Goal: Task Accomplishment & Management: Manage account settings

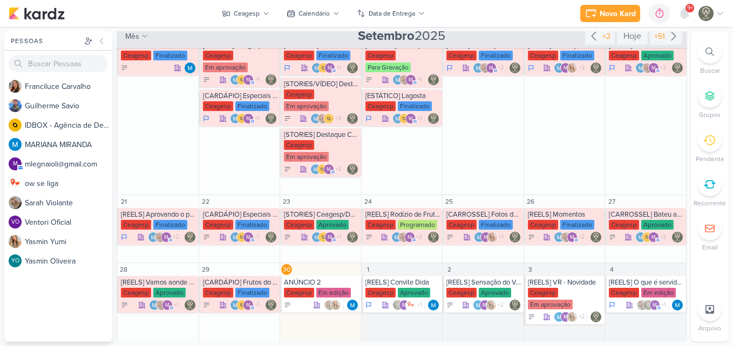
scroll to position [295, 0]
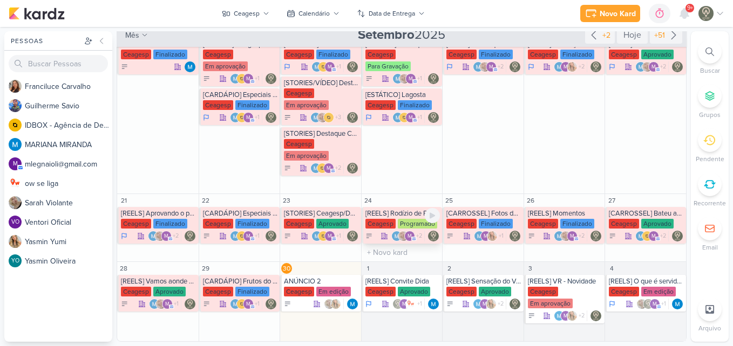
click at [411, 218] on div "[REELS] Rodízio de Frutos do Mar [GEOGRAPHIC_DATA] Programado m +2" at bounding box center [402, 225] width 81 height 37
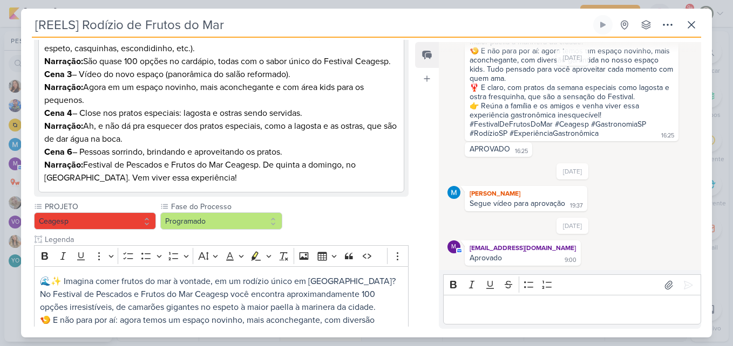
scroll to position [240, 0]
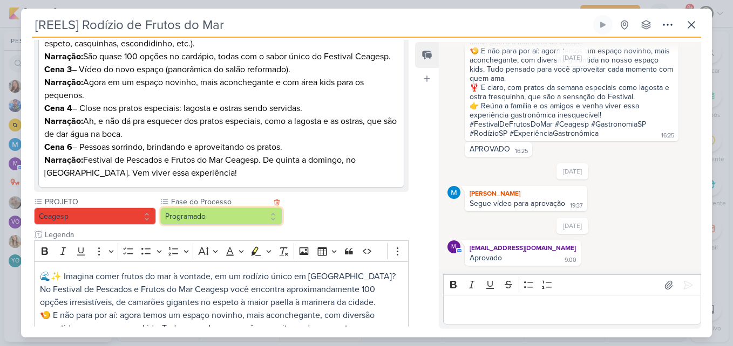
click at [251, 225] on button "Programado" at bounding box center [221, 216] width 122 height 17
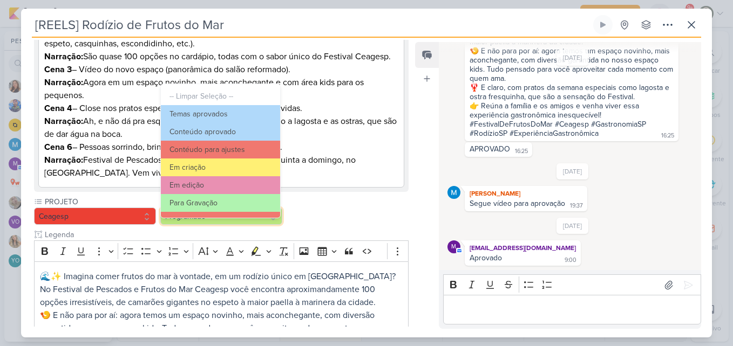
scroll to position [104, 0]
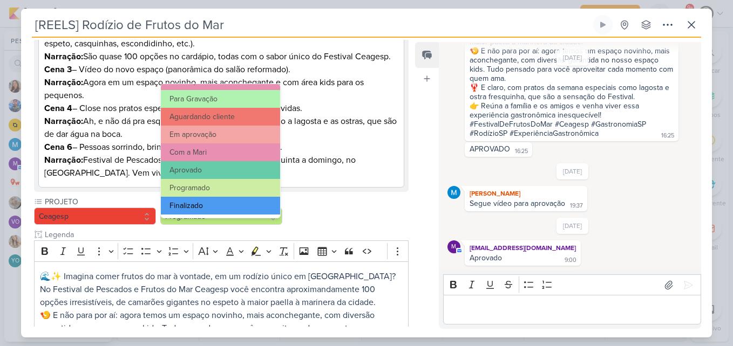
click at [254, 206] on button "Finalizado" at bounding box center [220, 206] width 119 height 18
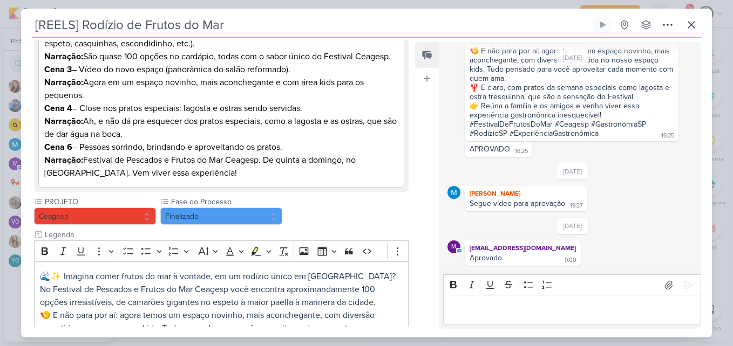
scroll to position [512, 0]
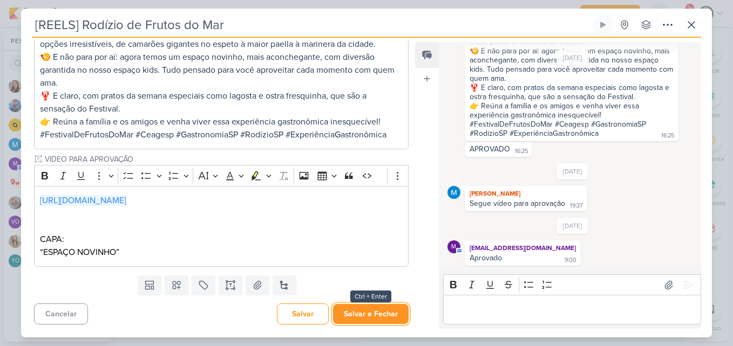
click at [386, 304] on button "Salvar e Fechar" at bounding box center [371, 314] width 76 height 20
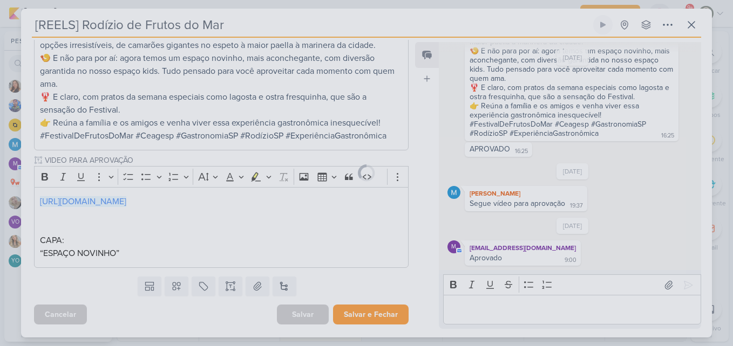
scroll to position [510, 0]
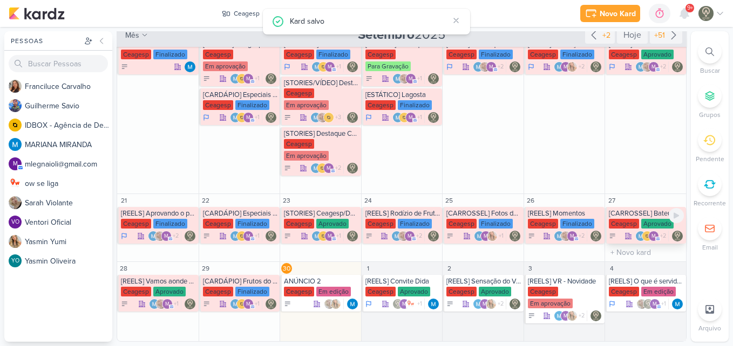
click at [652, 222] on div "Aprovado" at bounding box center [657, 224] width 32 height 10
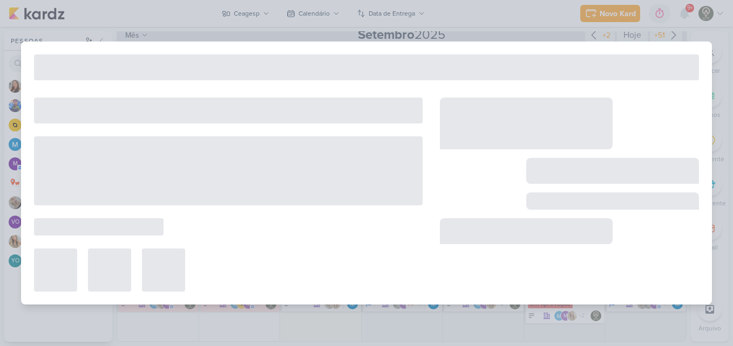
type input "[CARROSSEL] Bateu aquela vontade de frutos do mar? Vem para o Festival"
type input "[DATE] 23:59"
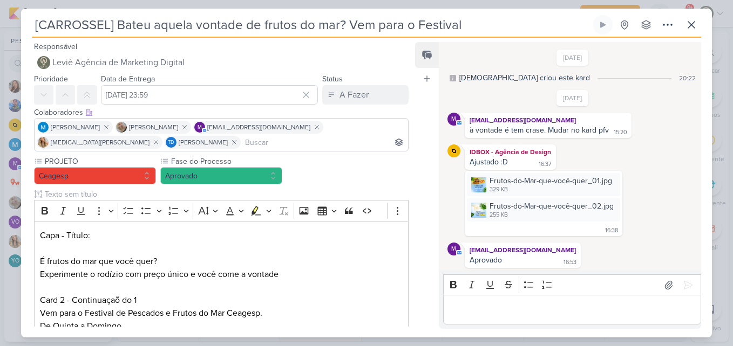
scroll to position [2, 0]
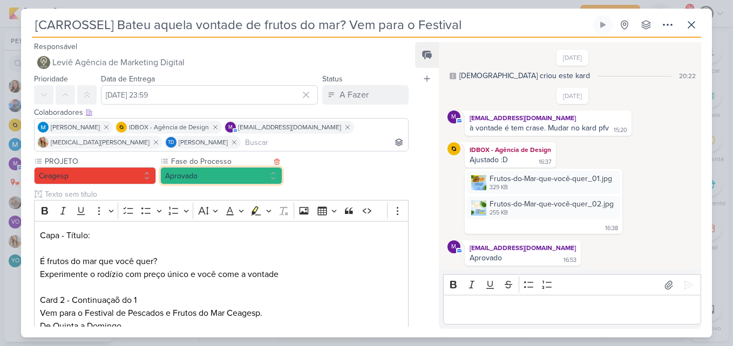
click at [267, 173] on button "Aprovado" at bounding box center [221, 175] width 122 height 17
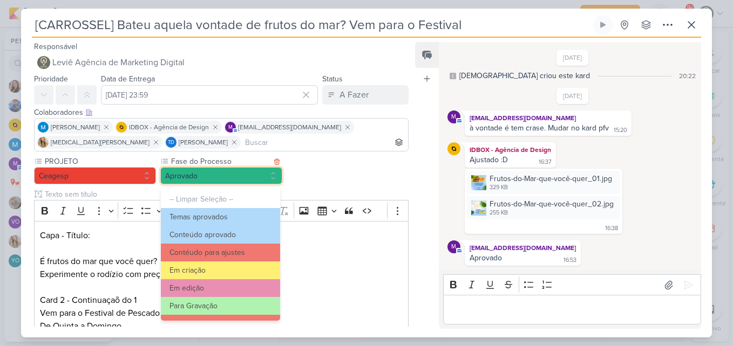
scroll to position [104, 0]
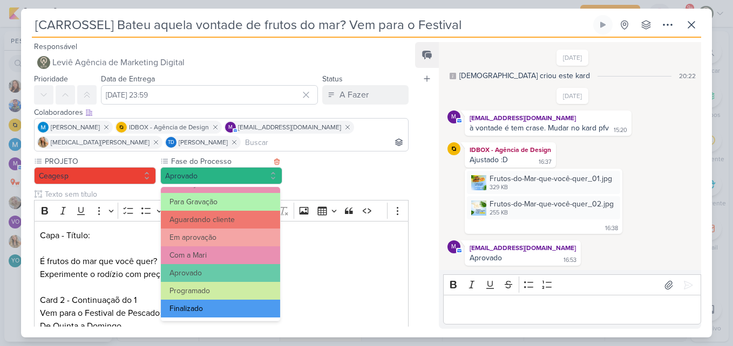
click at [244, 306] on button "Finalizado" at bounding box center [220, 309] width 119 height 18
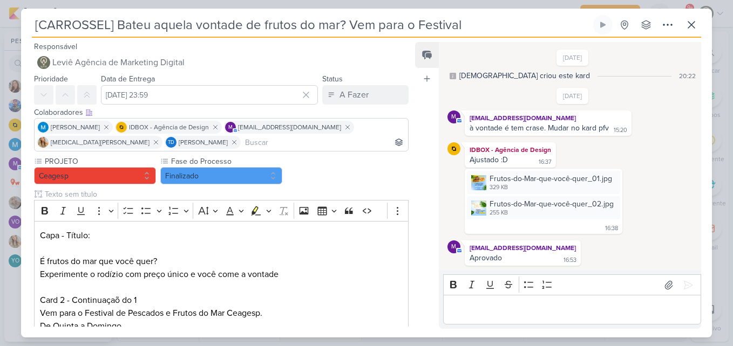
scroll to position [360, 0]
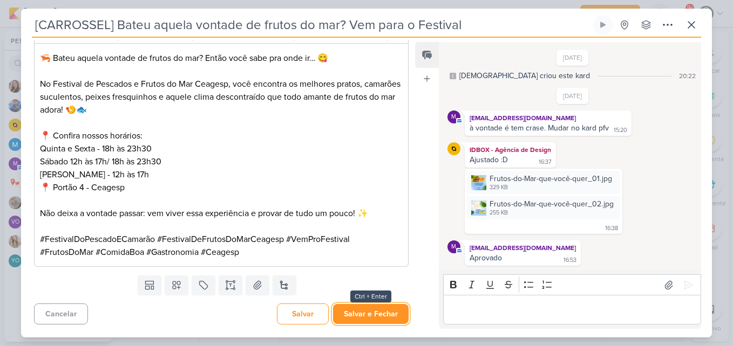
click at [378, 304] on button "Salvar e Fechar" at bounding box center [371, 314] width 76 height 20
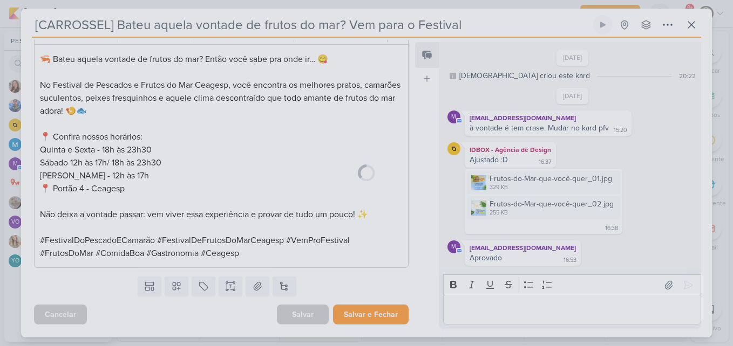
scroll to position [359, 0]
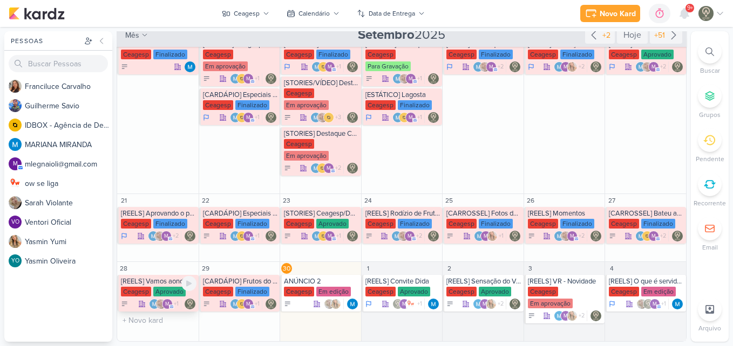
click at [166, 287] on div "Aprovado" at bounding box center [169, 292] width 32 height 10
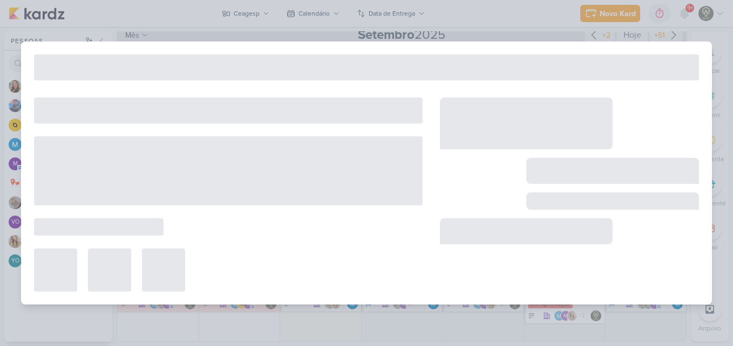
type input "[REELS] Vamos aonde o vento nos levar"
type input "[DATE] 23:59"
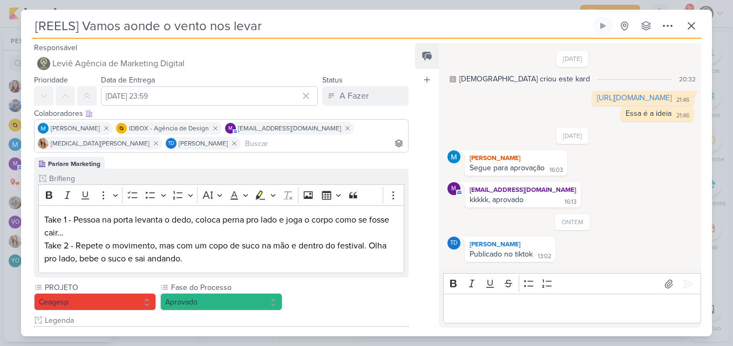
scroll to position [4, 0]
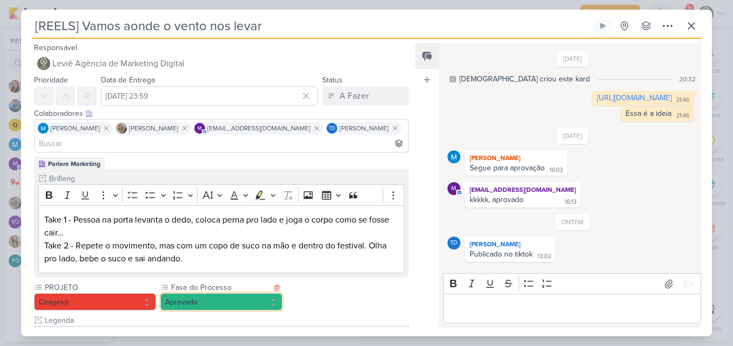
click at [233, 294] on button "Aprovado" at bounding box center [221, 302] width 122 height 17
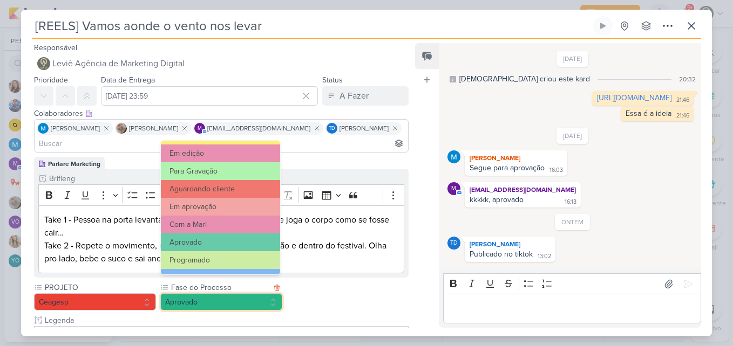
scroll to position [104, 0]
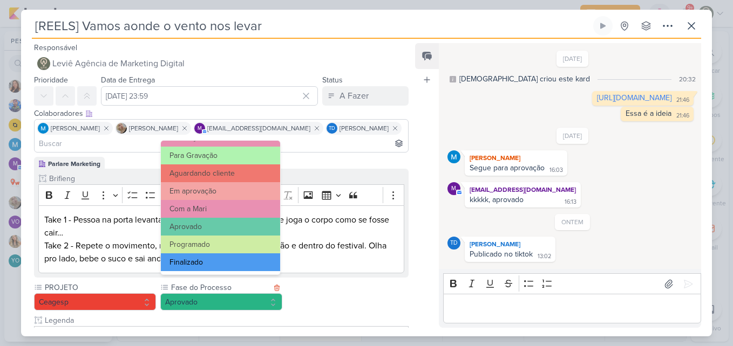
click at [261, 259] on button "Finalizado" at bounding box center [220, 263] width 119 height 18
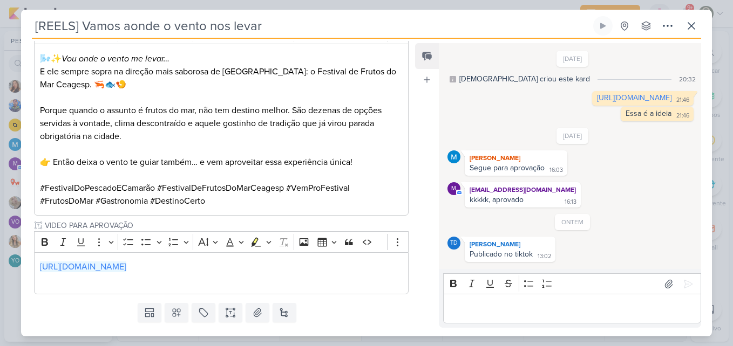
scroll to position [315, 0]
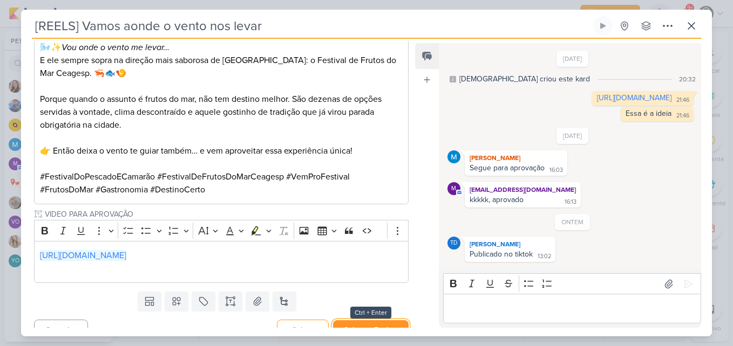
click at [399, 321] on button "Salvar e Fechar" at bounding box center [371, 331] width 76 height 20
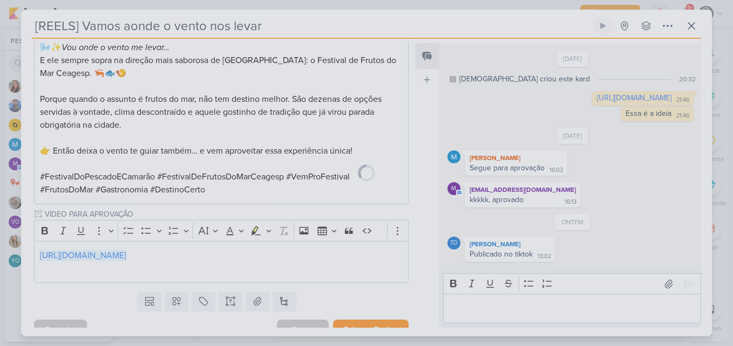
scroll to position [314, 0]
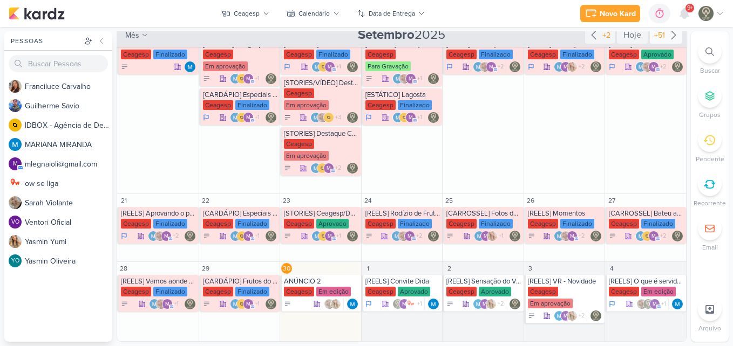
click at [658, 35] on div "+51" at bounding box center [659, 35] width 15 height 11
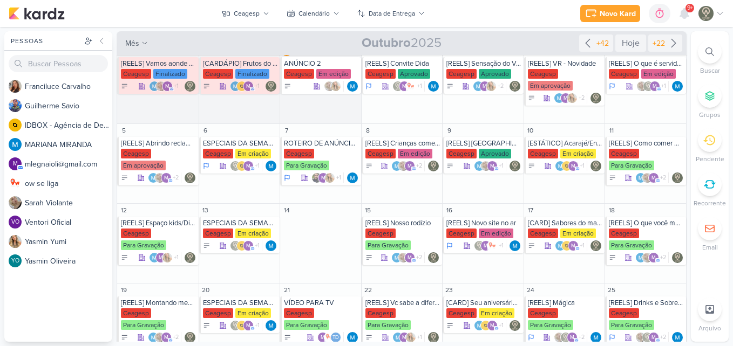
scroll to position [0, 0]
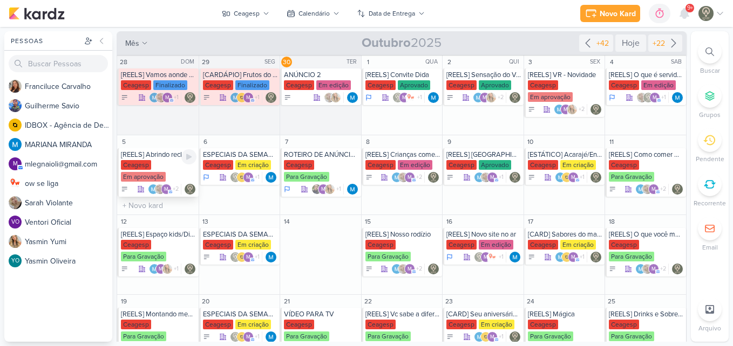
click at [132, 171] on div "Ceagesp Em aprovação" at bounding box center [159, 171] width 76 height 23
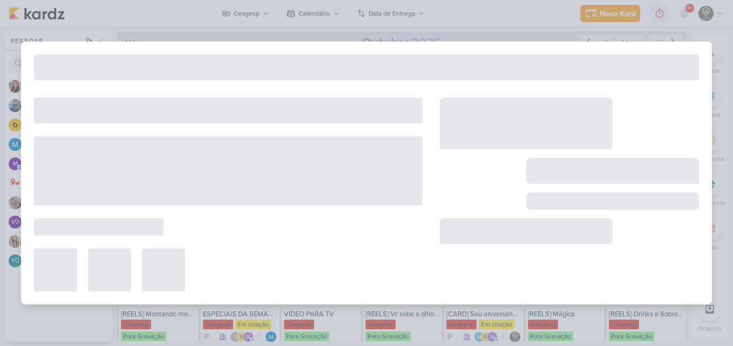
type input "[REELS] Abrindo reclamações"
type input "[DATE] 23:59"
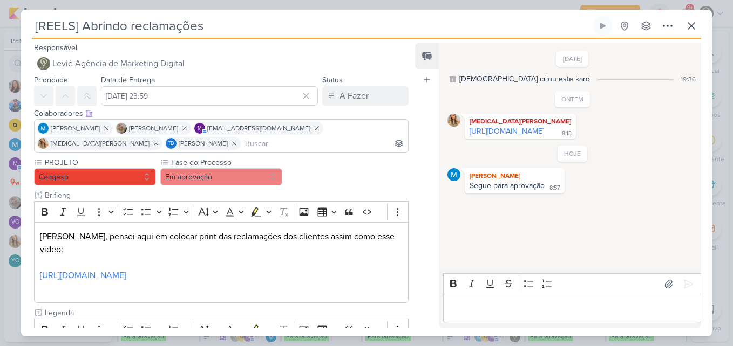
scroll to position [310, 0]
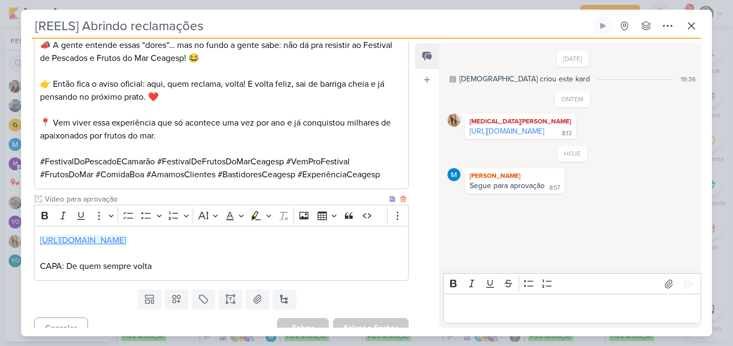
click at [126, 235] on link "[URL][DOMAIN_NAME]" at bounding box center [83, 240] width 86 height 11
